Goal: Task Accomplishment & Management: Manage account settings

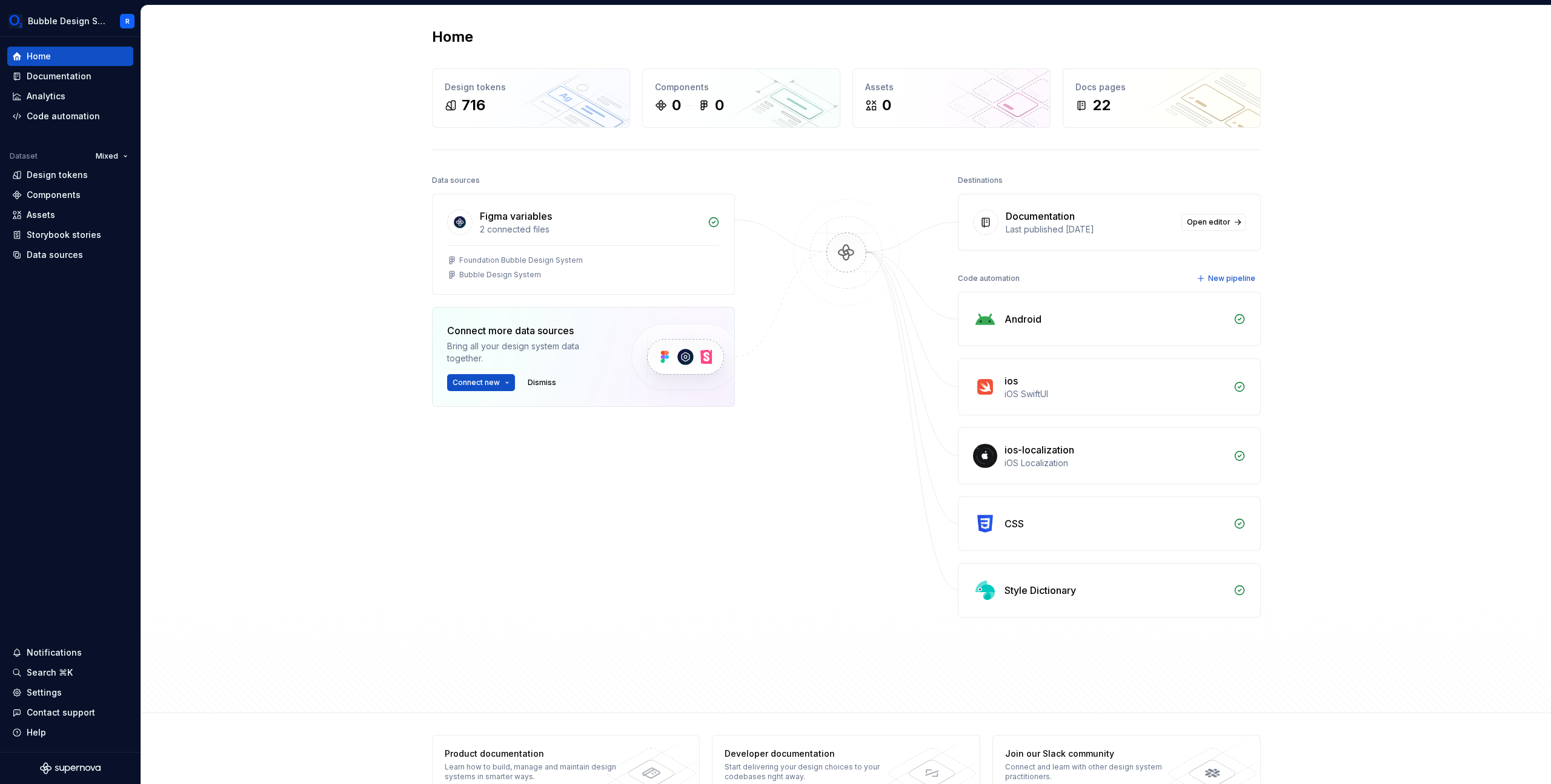
click at [410, 516] on div "Home Design tokens 716 Components 0 0 Assets 0 Docs pages 22 Data sources Figma…" at bounding box center [846, 359] width 872 height 708
click at [80, 698] on div "Settings" at bounding box center [71, 692] width 117 height 12
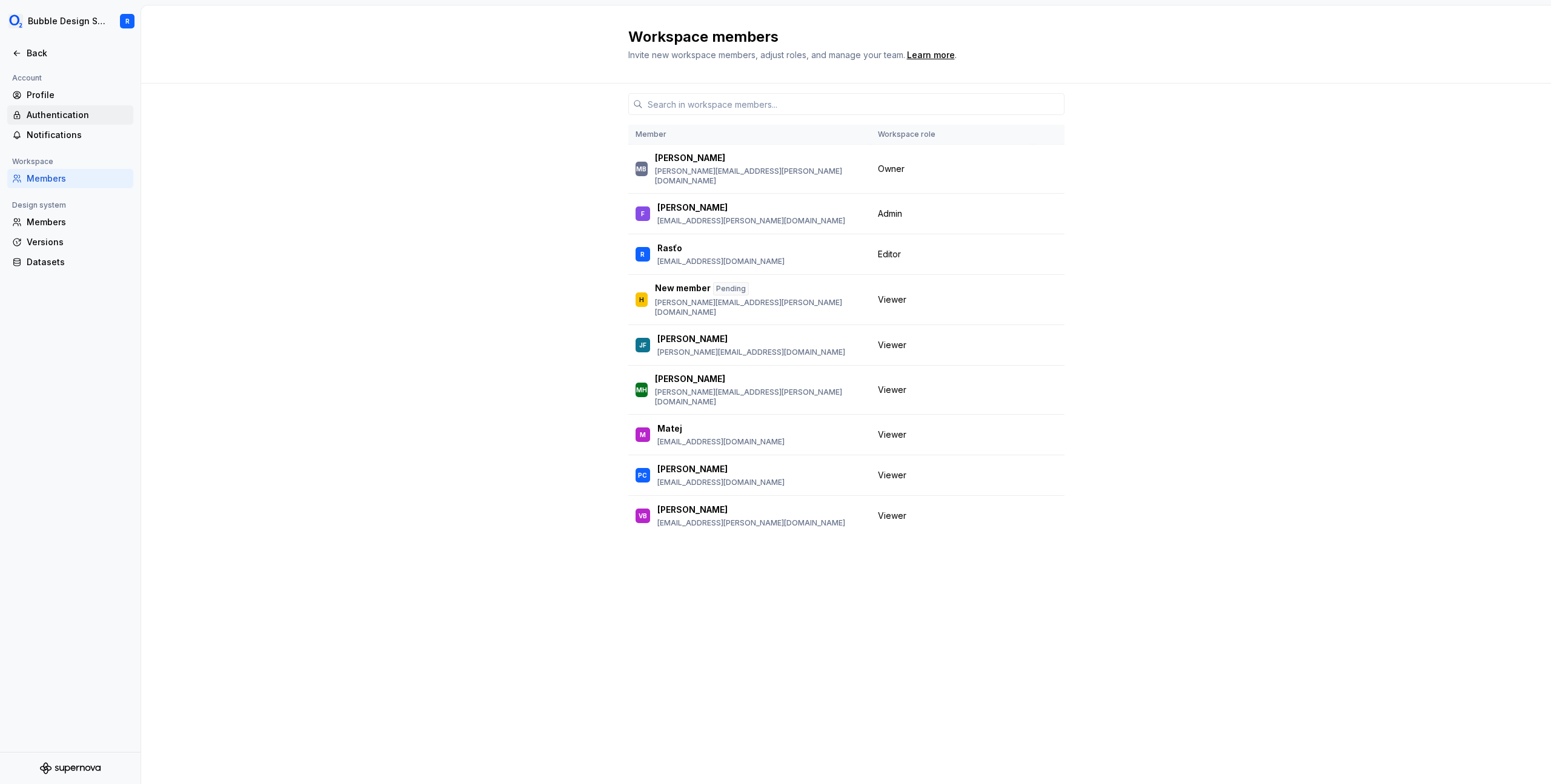
click at [95, 112] on div "Authentication" at bounding box center [77, 115] width 101 height 12
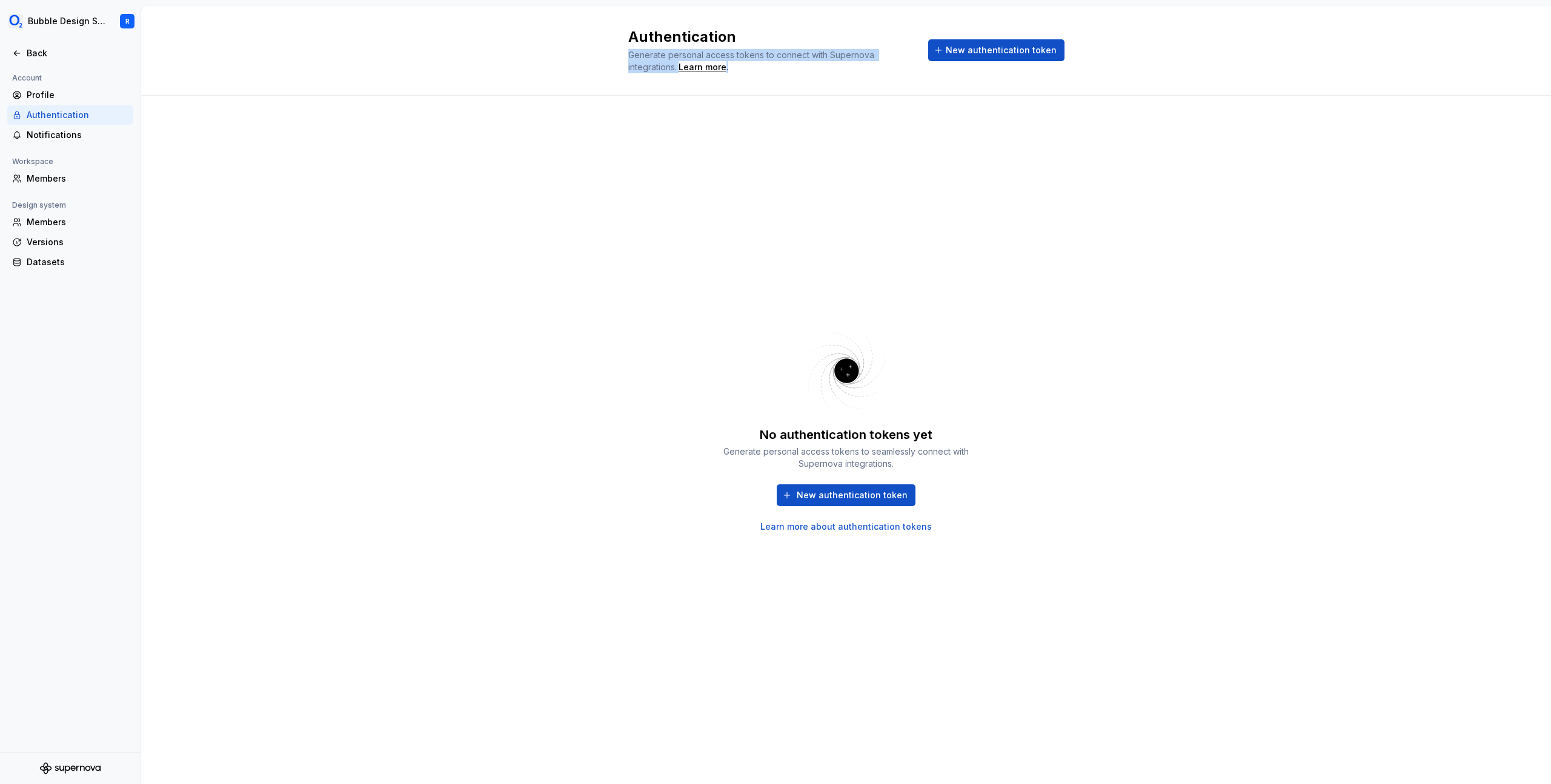
drag, startPoint x: 833, startPoint y: 40, endPoint x: 871, endPoint y: 72, distance: 49.7
click at [869, 71] on div "Authentication Generate personal access tokens to connect with Supernova integr…" at bounding box center [771, 51] width 285 height 46
click at [883, 72] on div "Generate personal access tokens to connect with Supernova integrations. Learn m…" at bounding box center [771, 60] width 285 height 24
click at [839, 447] on div "Generate personal access tokens to seamlessly connect with Supernova integratio…" at bounding box center [846, 457] width 254 height 24
click at [867, 493] on span "New authentication token" at bounding box center [852, 495] width 111 height 12
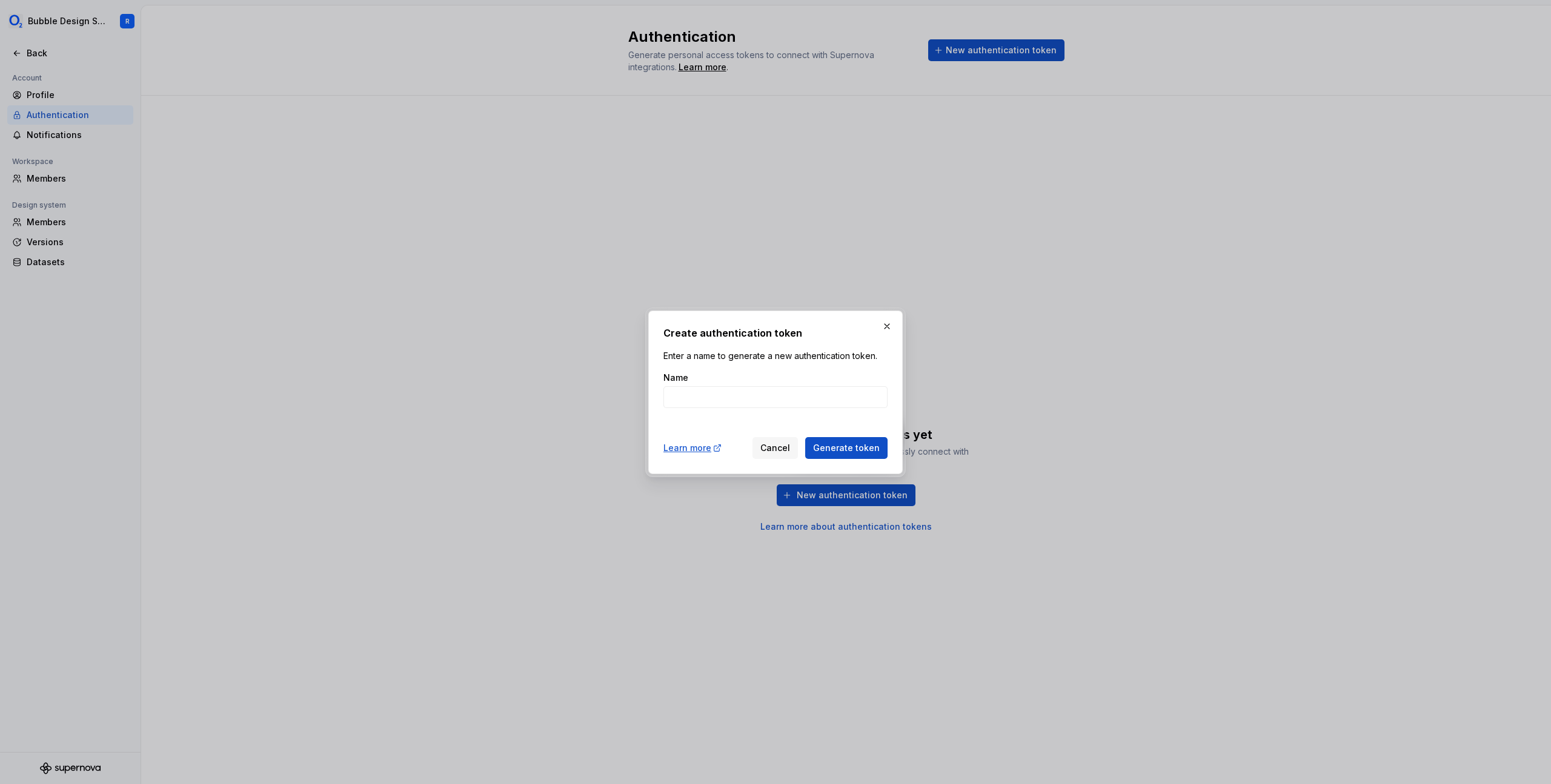
click at [771, 382] on div "Name" at bounding box center [776, 378] width 224 height 12
click at [768, 395] on input "Name" at bounding box center [776, 397] width 224 height 22
type input "android-auth-token"
click at [867, 442] on span "Generate token" at bounding box center [846, 447] width 67 height 12
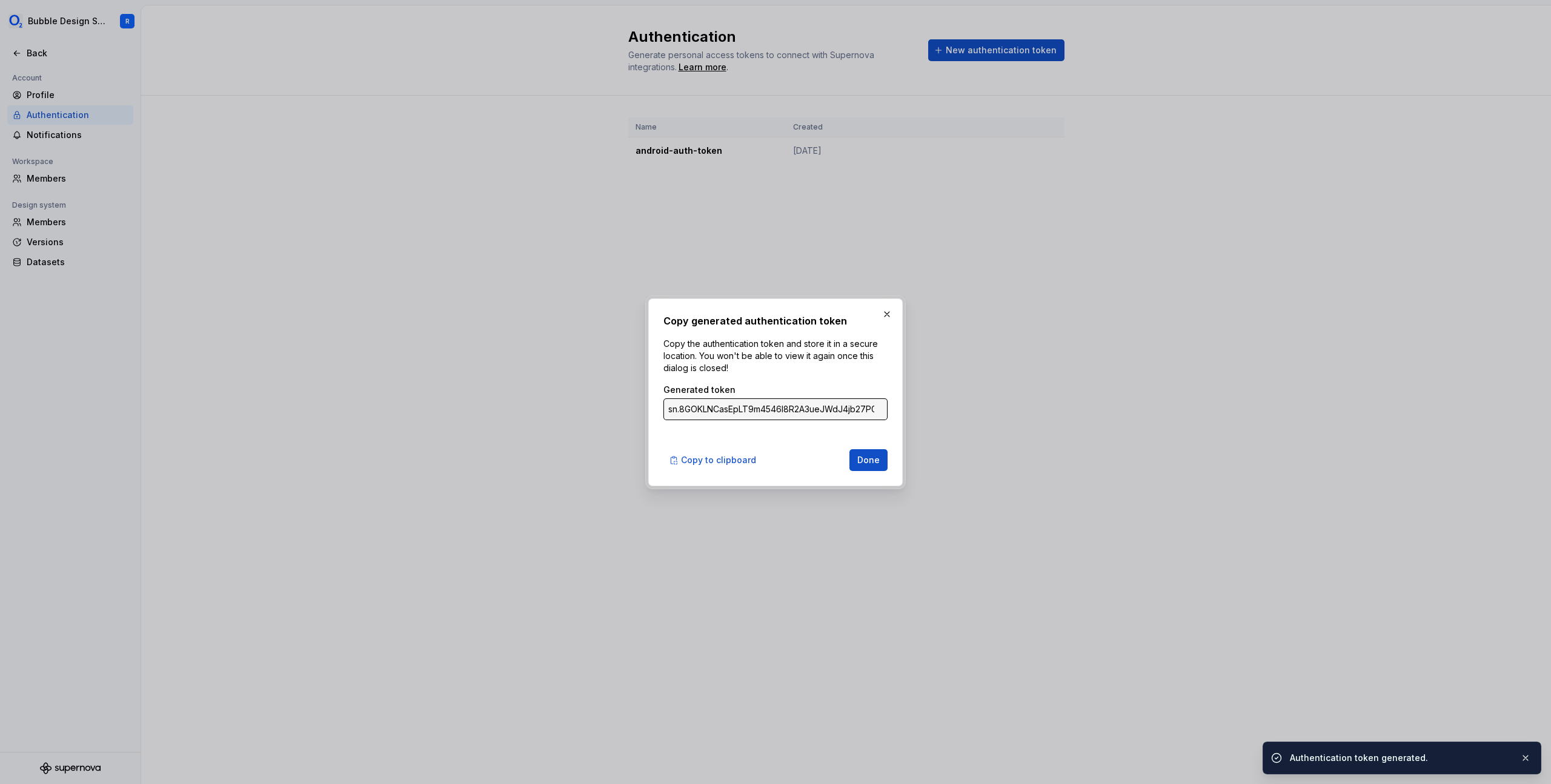
click at [874, 409] on input "sn.8GOKLNCasEpLT9m4546I8R2A3ueJWdJ4jb27P0nlQlJ2RKAdGUt46fn3IJxihQxd1g7umzvrlkto…" at bounding box center [776, 409] width 224 height 22
click at [851, 403] on input "sn.8GOKLNCasEpLT9m4546I8R2A3ueJWdJ4jb27P0nlQlJ2RKAdGUt46fn3IJxihQxd1g7umzvrlkto…" at bounding box center [776, 409] width 224 height 22
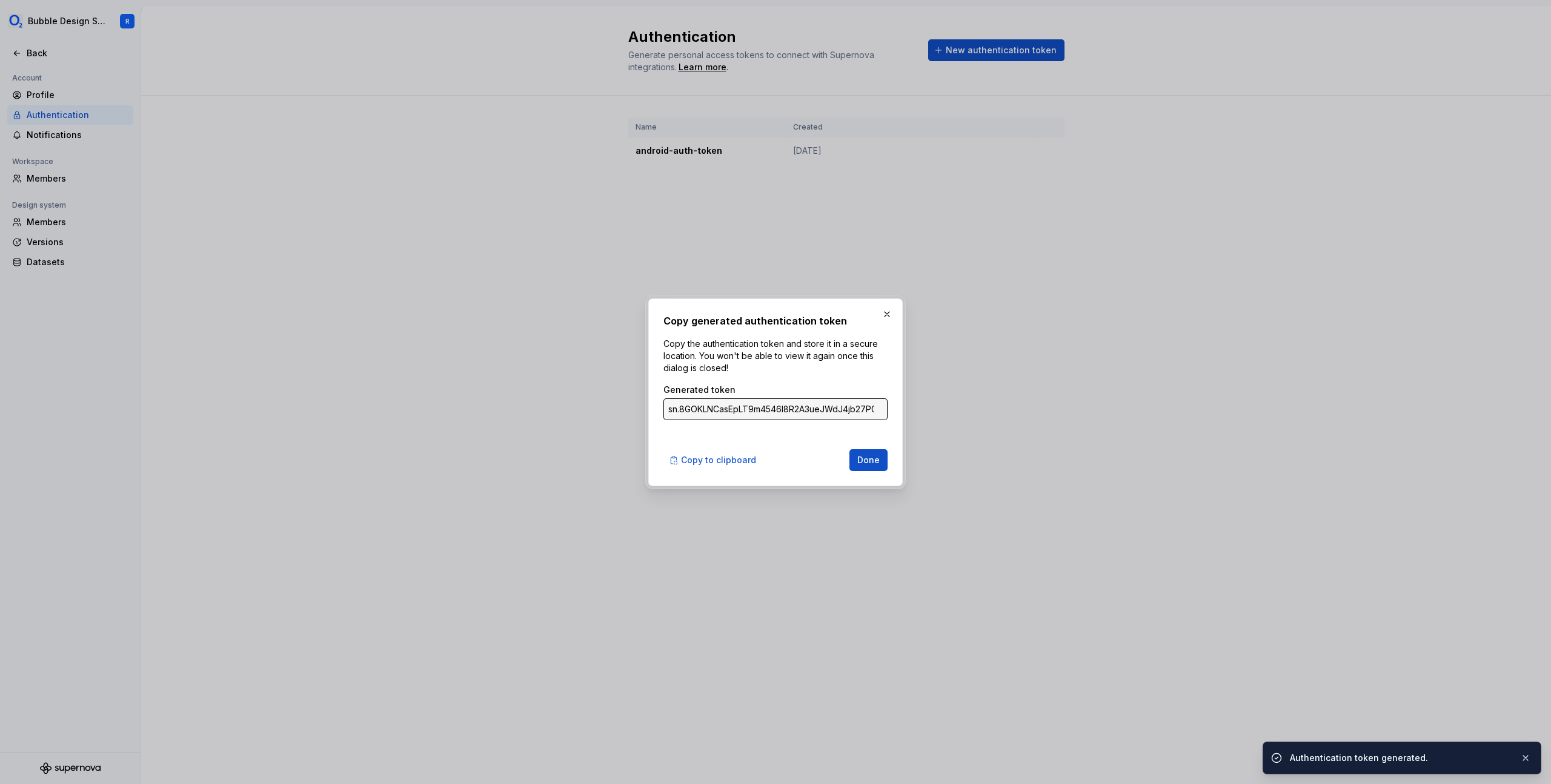
click at [851, 403] on input "sn.8GOKLNCasEpLT9m4546I8R2A3ueJWdJ4jb27P0nlQlJ2RKAdGUt46fn3IJxihQxd1g7umzvrlkto…" at bounding box center [776, 409] width 224 height 22
click at [728, 459] on span "Copy to clipboard" at bounding box center [718, 460] width 76 height 12
click at [865, 468] on button "Done" at bounding box center [868, 460] width 38 height 22
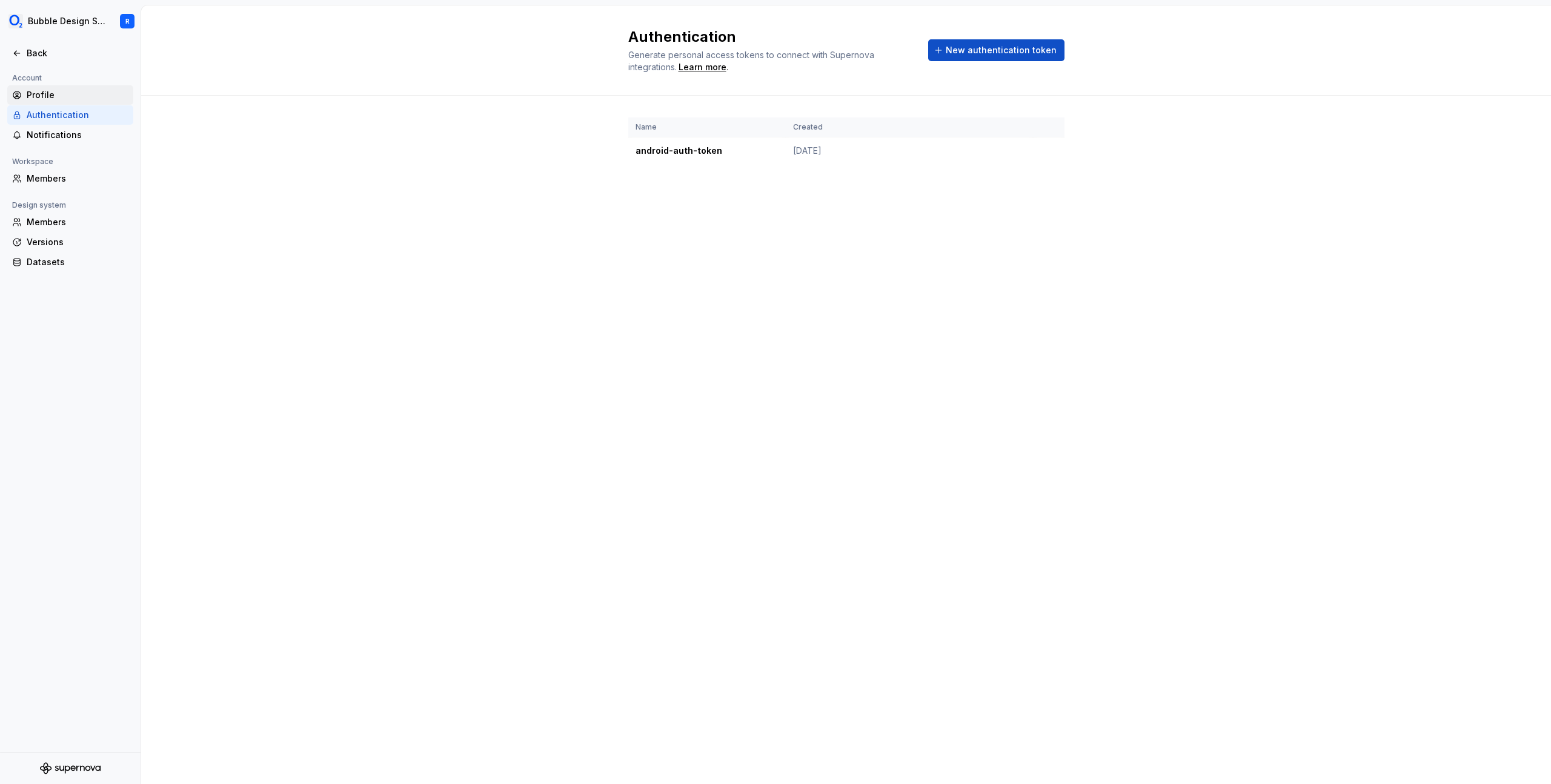
click at [55, 100] on div "Profile" at bounding box center [77, 95] width 101 height 12
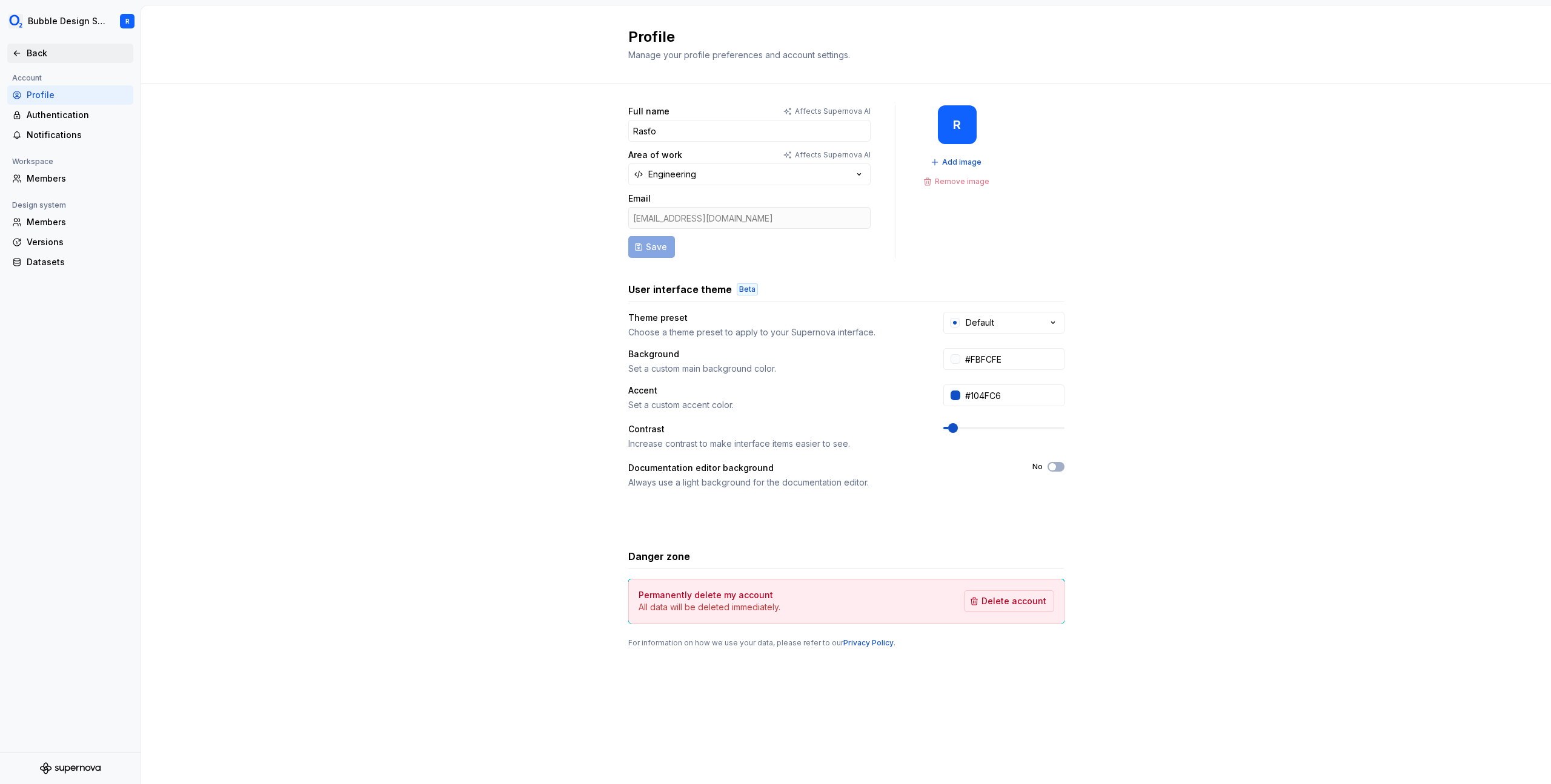
click at [44, 51] on div "Back" at bounding box center [77, 53] width 101 height 12
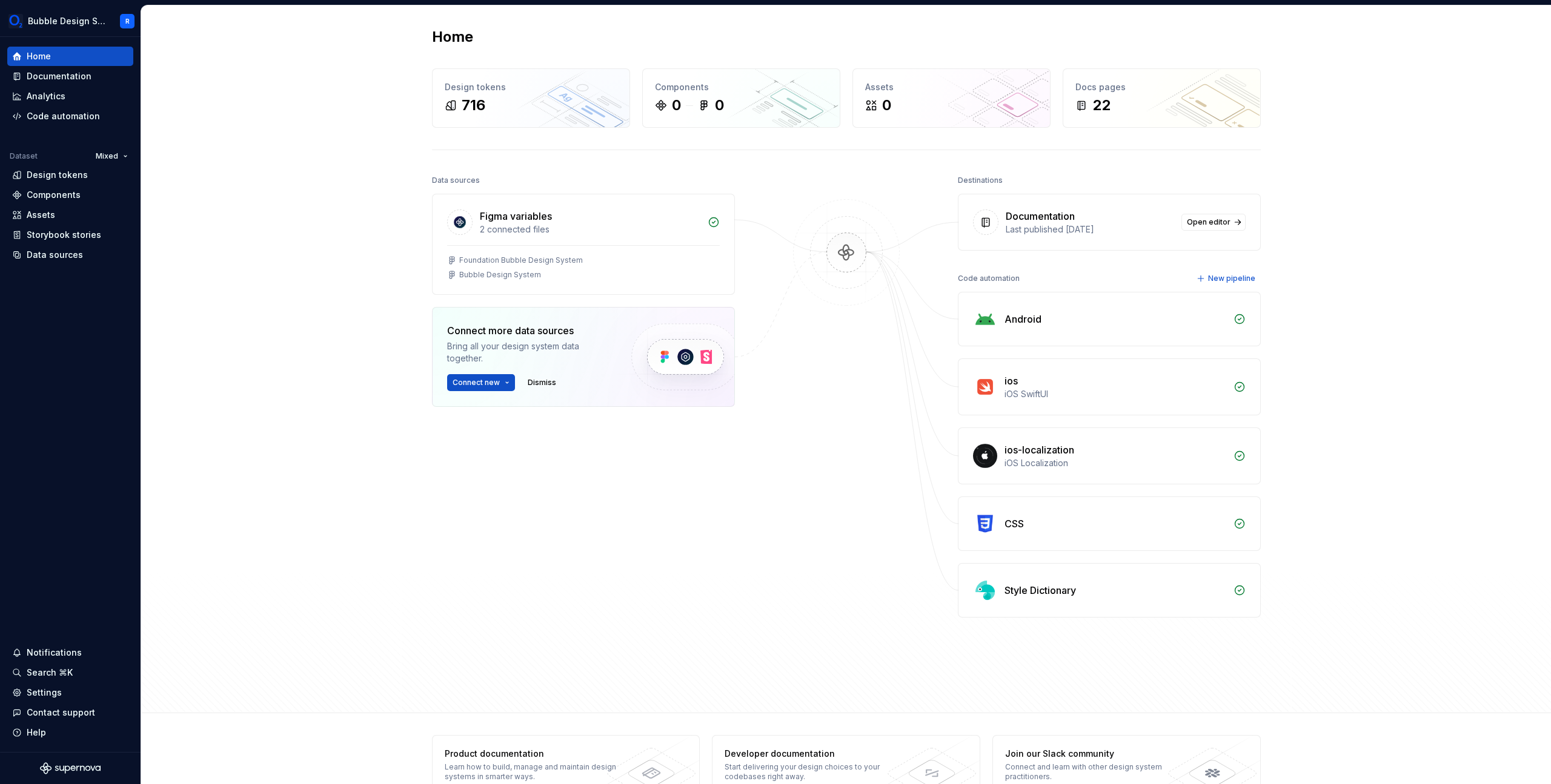
click at [317, 203] on div "Home Design tokens 716 Components 0 0 Assets 0 Docs pages 22 Data sources Figma…" at bounding box center [846, 359] width 1409 height 708
click at [70, 259] on div "Data sources" at bounding box center [55, 254] width 56 height 12
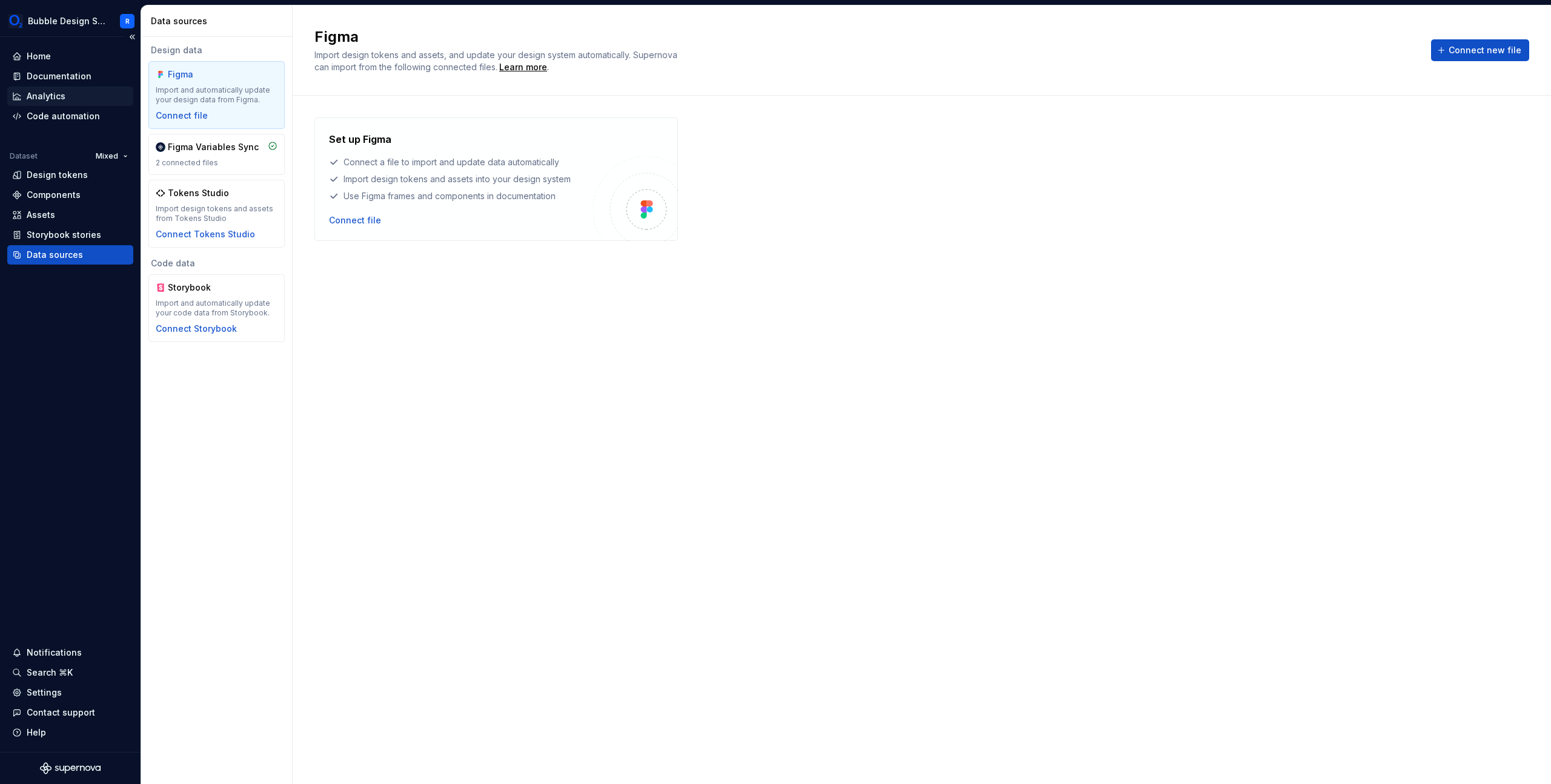
click at [57, 88] on div "Analytics" at bounding box center [71, 97] width 126 height 19
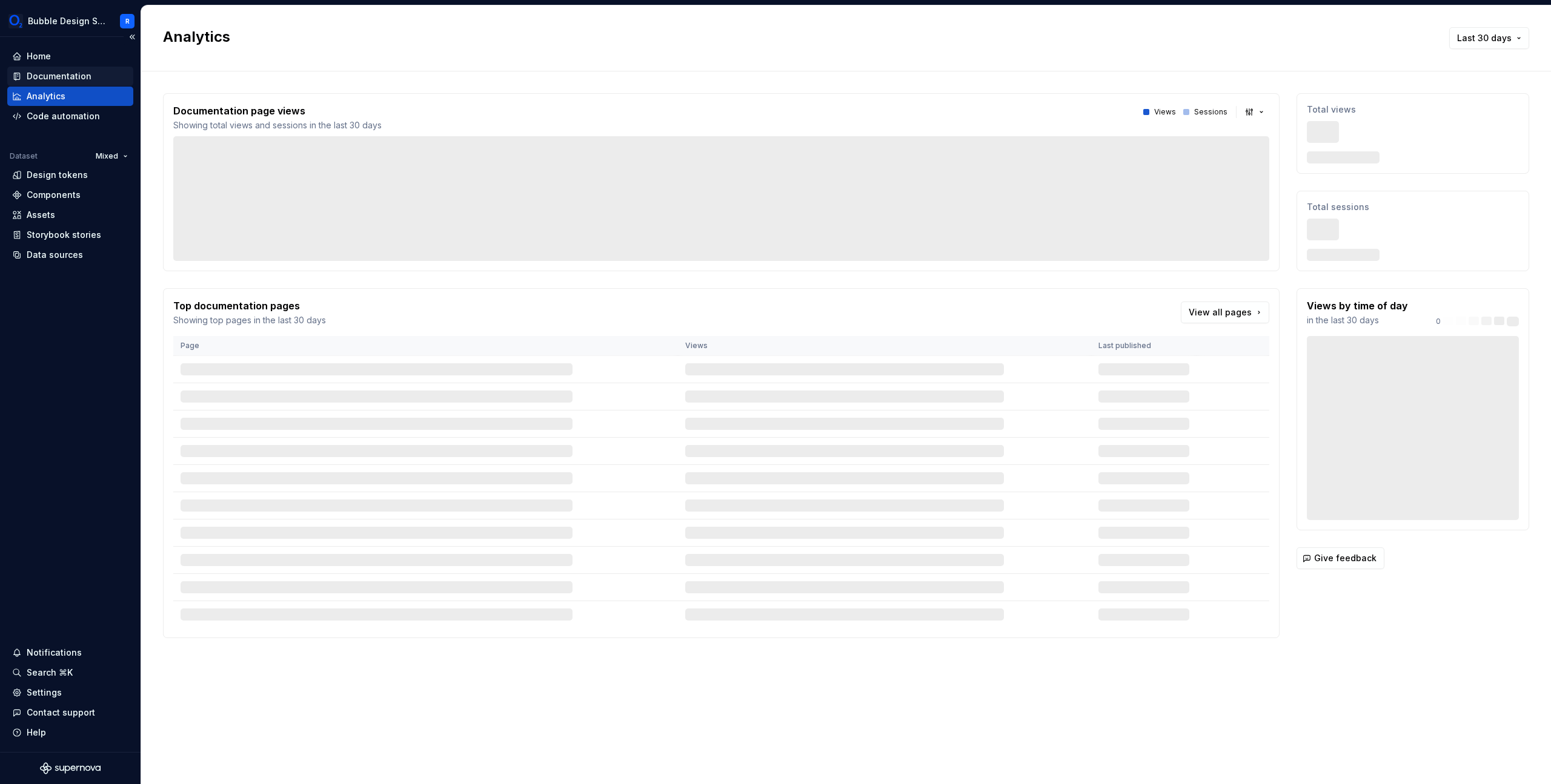
click at [72, 78] on div "Documentation" at bounding box center [59, 76] width 65 height 12
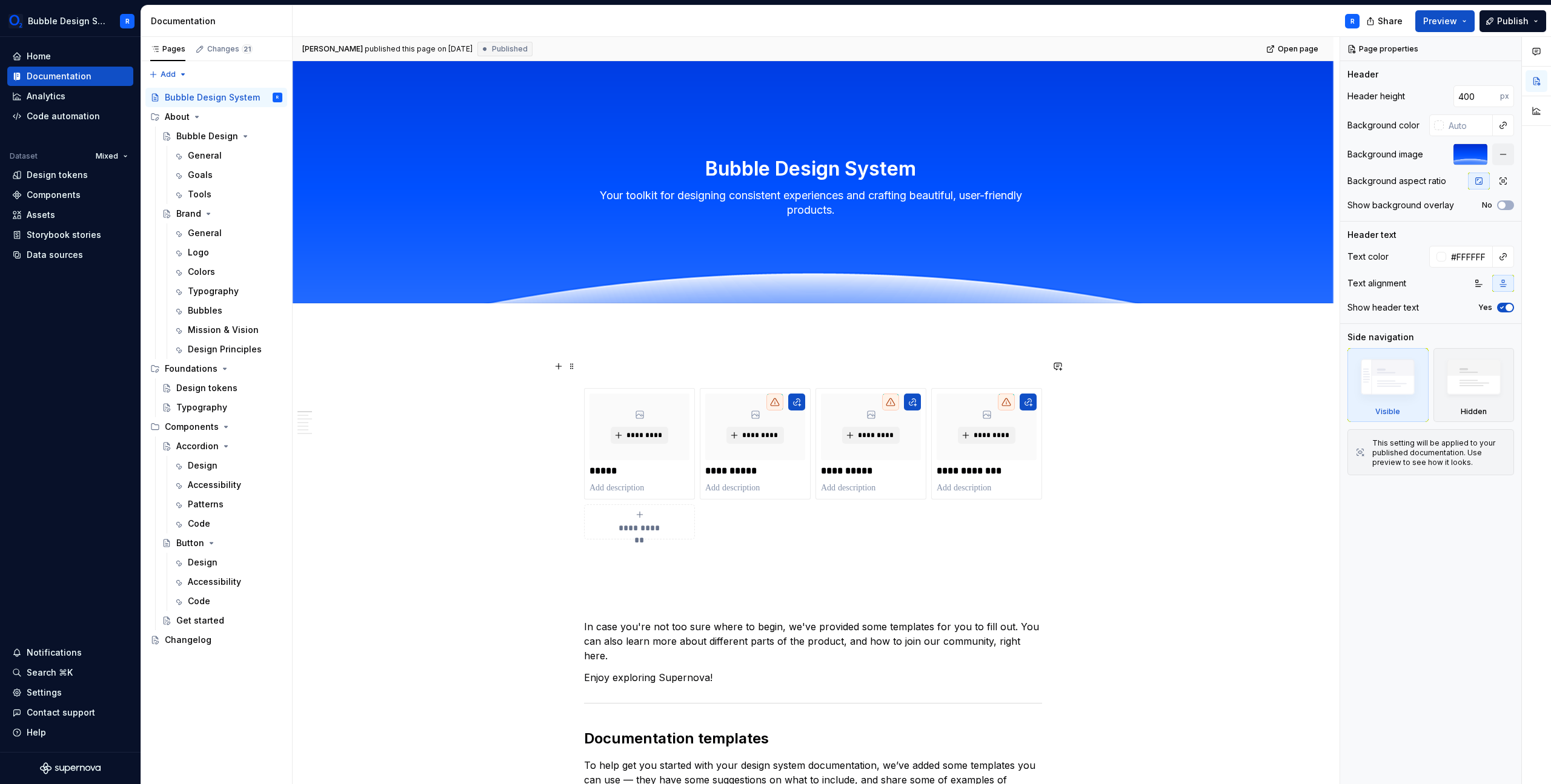
click at [642, 328] on div "Add tab" at bounding box center [813, 316] width 1040 height 27
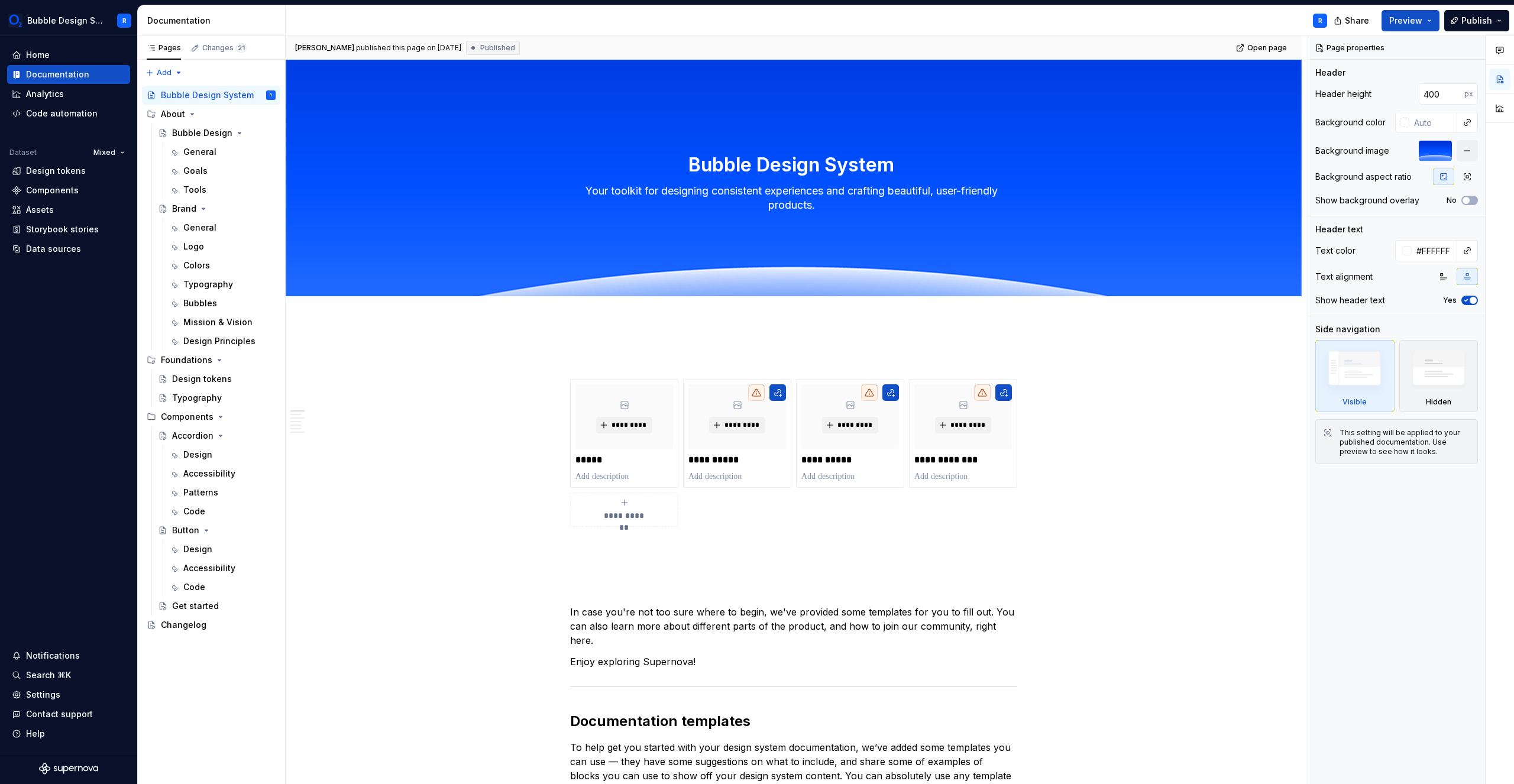
type textarea "*"
